Goal: Task Accomplishment & Management: Use online tool/utility

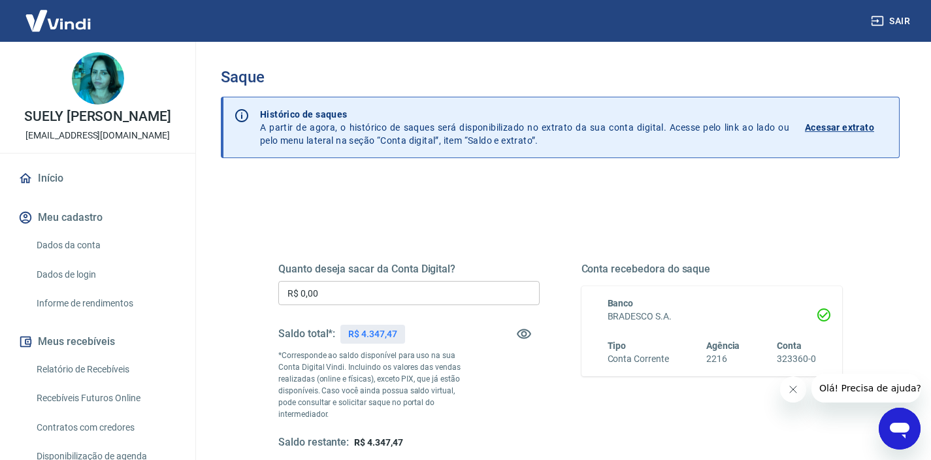
click at [326, 293] on input "R$ 0,00" at bounding box center [408, 293] width 261 height 24
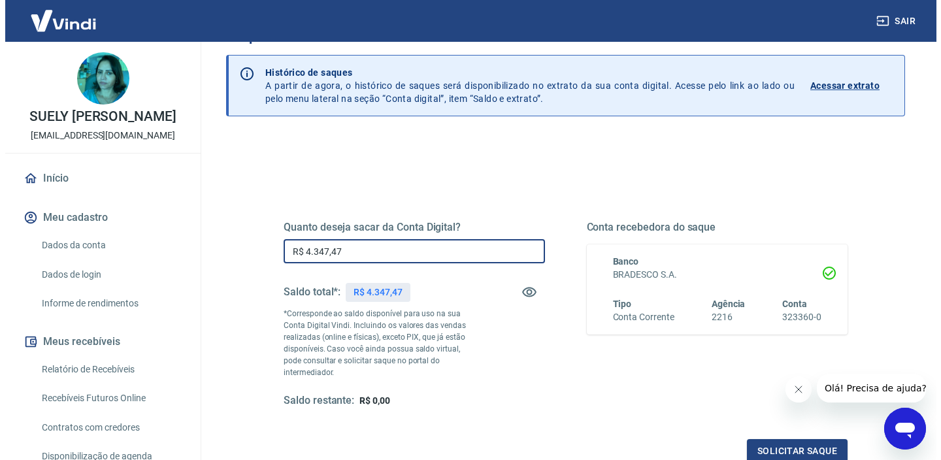
scroll to position [186, 0]
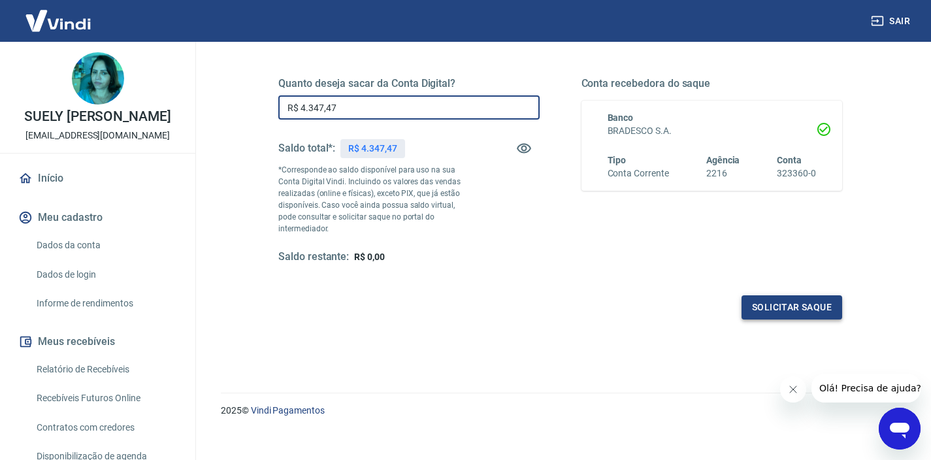
type input "R$ 4.347,47"
click at [800, 297] on button "Solicitar saque" at bounding box center [791, 307] width 101 height 24
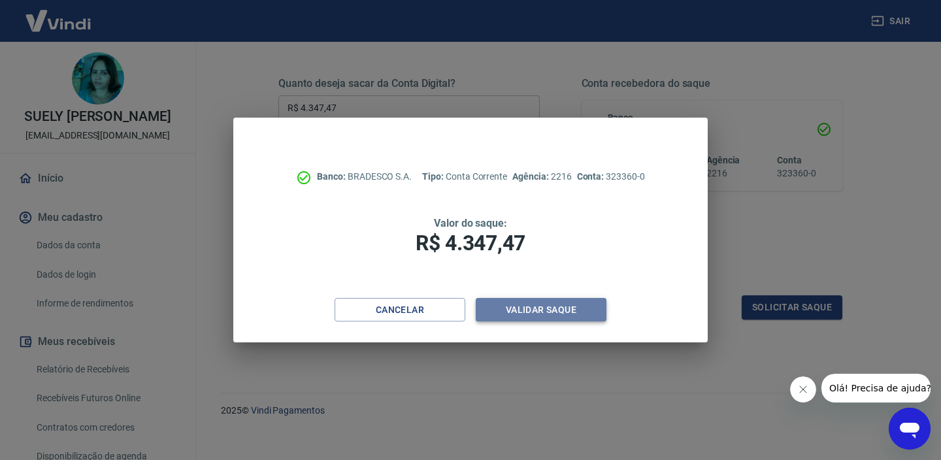
click at [591, 314] on button "Validar saque" at bounding box center [541, 310] width 131 height 24
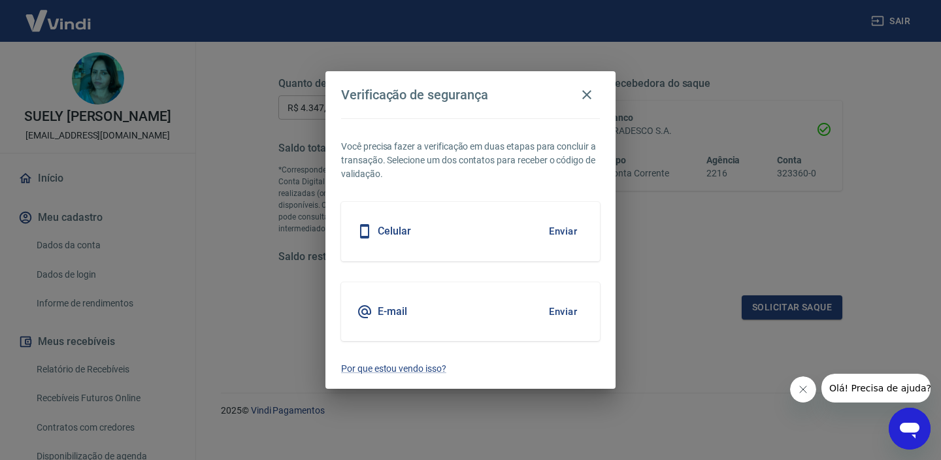
click at [562, 232] on button "Enviar" at bounding box center [563, 231] width 42 height 27
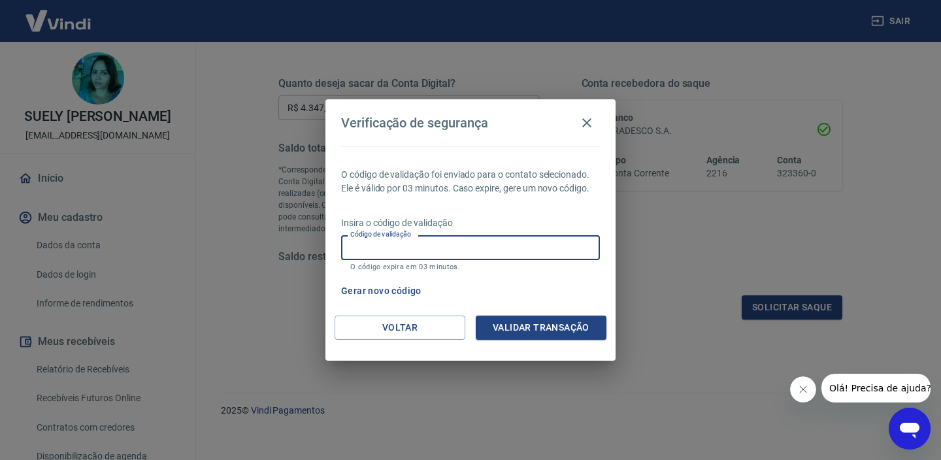
click at [377, 248] on input "Código de validação" at bounding box center [470, 247] width 259 height 24
type input "489057"
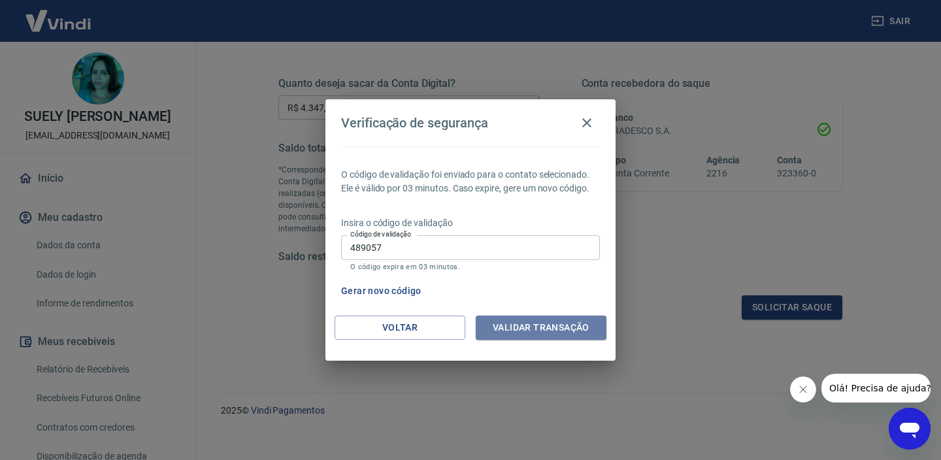
click at [502, 337] on button "Validar transação" at bounding box center [541, 328] width 131 height 24
